Goal: Information Seeking & Learning: Compare options

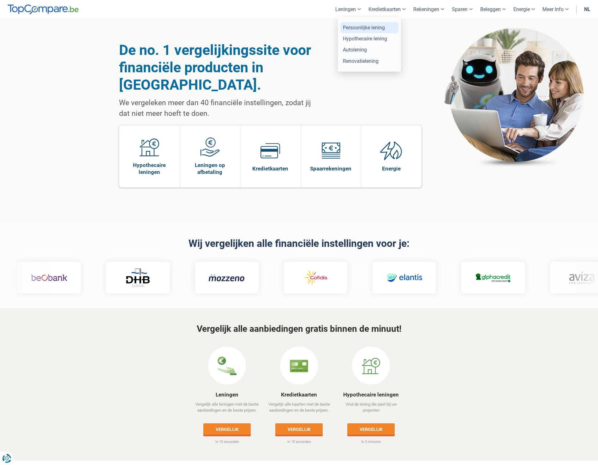
click at [352, 29] on link "Persoonlijke lening" at bounding box center [369, 27] width 58 height 11
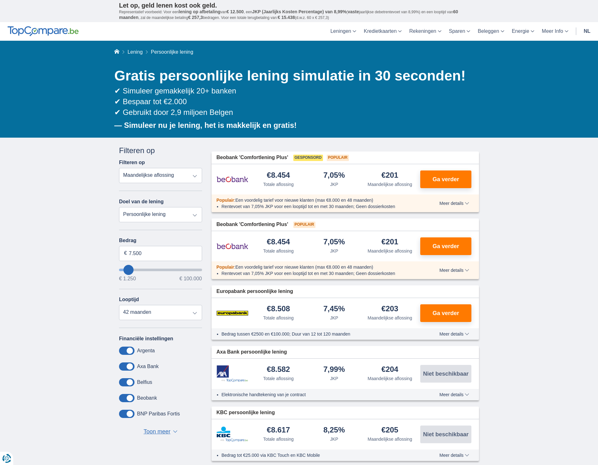
click at [584, 31] on link "nl" at bounding box center [587, 31] width 14 height 19
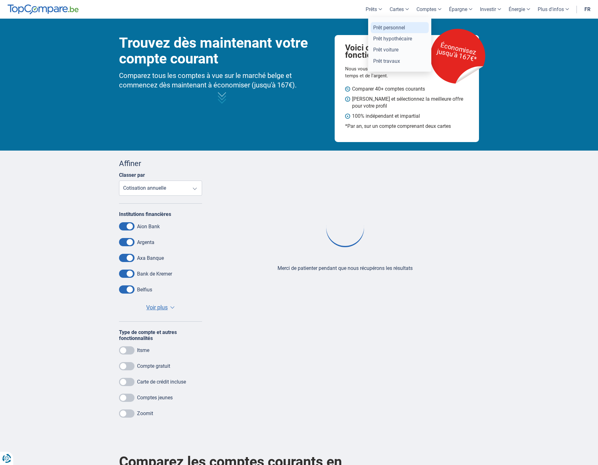
click at [375, 27] on link "Prêt personnel" at bounding box center [400, 27] width 58 height 11
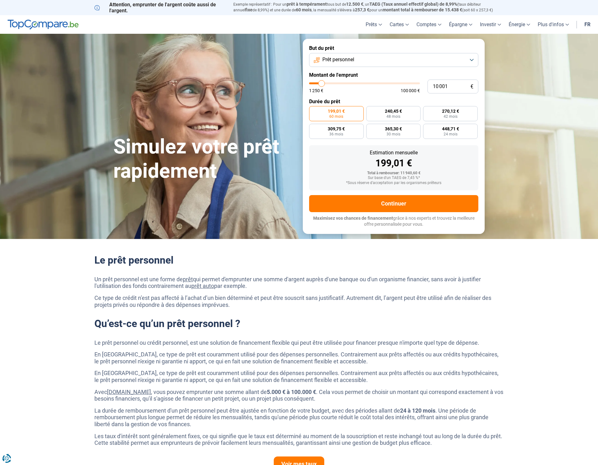
click at [231, 125] on div "Simulez votre prêt rapidement" at bounding box center [204, 136] width 189 height 94
click at [322, 23] on header "Prêts Prêt personnel Prêt hypothécaire Prêt voiture Prêt travaux Cartes Cartes …" at bounding box center [299, 24] width 598 height 19
